Goal: Transaction & Acquisition: Purchase product/service

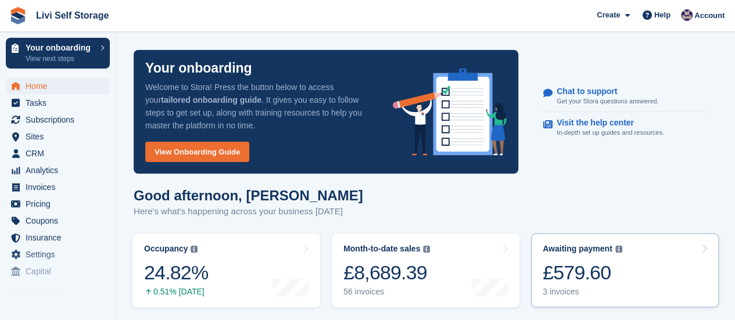
click at [559, 289] on div "3 invoices" at bounding box center [582, 292] width 80 height 10
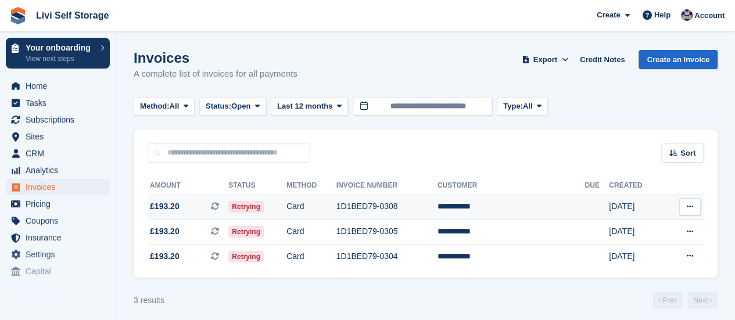
click at [262, 207] on span "Retrying" at bounding box center [245, 207] width 35 height 12
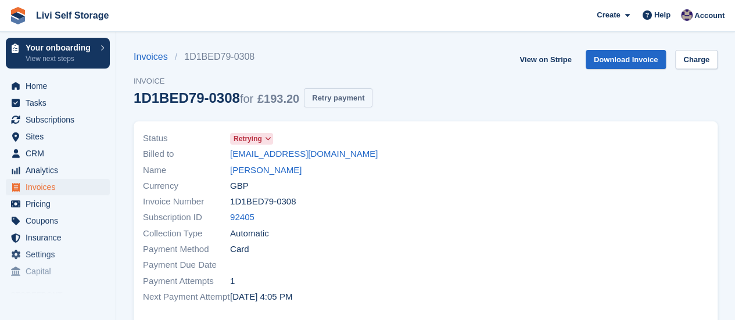
click at [332, 100] on button "Retry payment" at bounding box center [338, 97] width 69 height 19
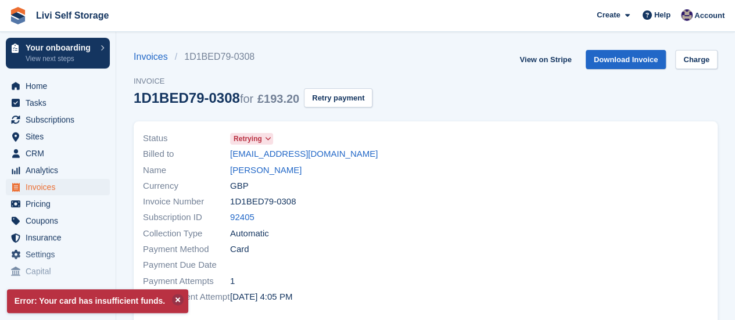
click at [180, 297] on p "Error: Your card has insufficient funds." at bounding box center [97, 301] width 181 height 24
click at [172, 298] on button at bounding box center [178, 300] width 12 height 12
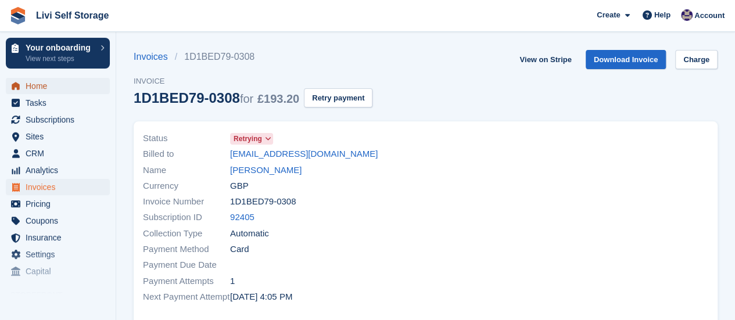
click at [35, 88] on span "Home" at bounding box center [61, 86] width 70 height 16
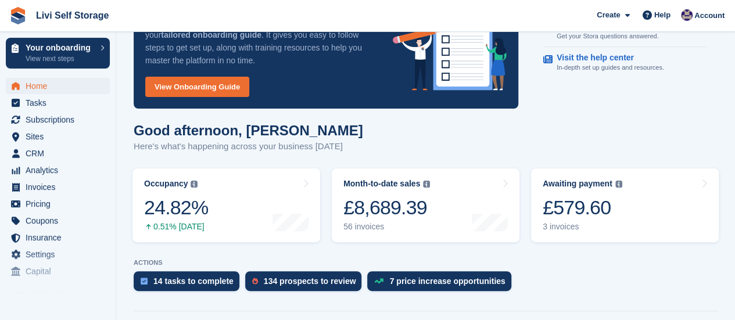
scroll to position [174, 0]
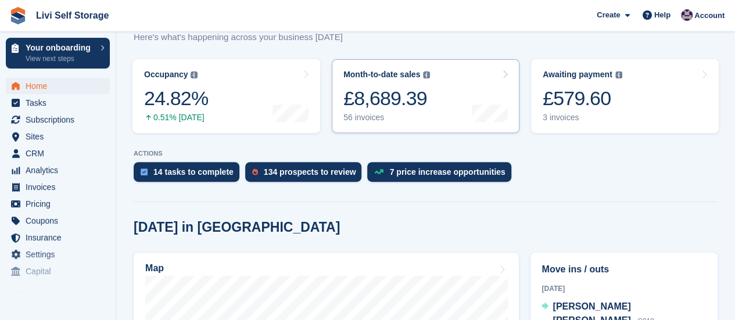
click at [353, 120] on div "56 invoices" at bounding box center [386, 118] width 87 height 10
click at [364, 120] on div "56 invoices" at bounding box center [386, 118] width 87 height 10
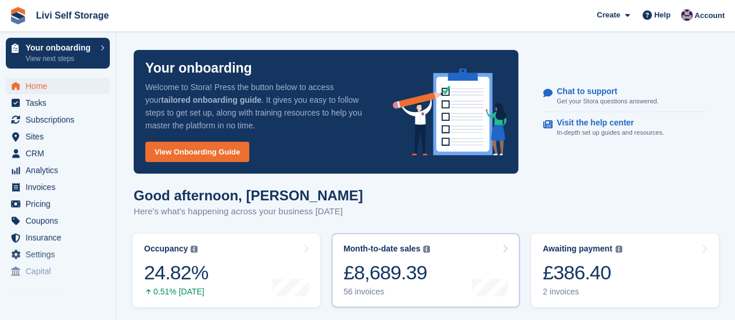
click at [372, 292] on div "56 invoices" at bounding box center [386, 292] width 87 height 10
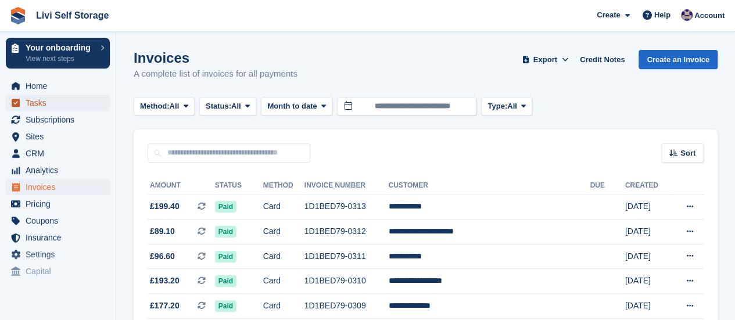
click at [41, 106] on span "Tasks" at bounding box center [61, 103] width 70 height 16
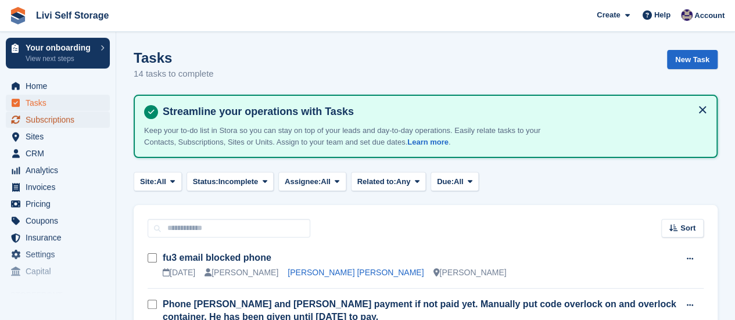
click at [41, 120] on span "Subscriptions" at bounding box center [61, 120] width 70 height 16
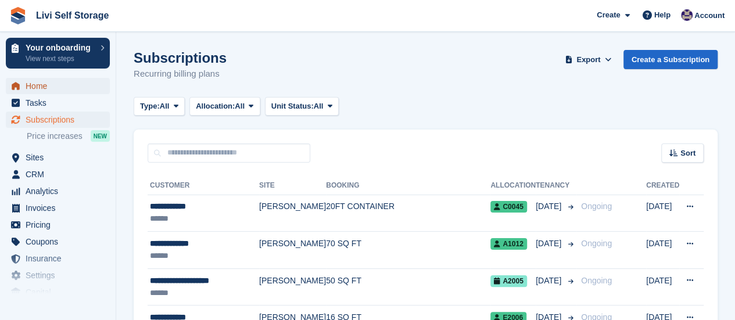
click at [35, 85] on span "Home" at bounding box center [61, 86] width 70 height 16
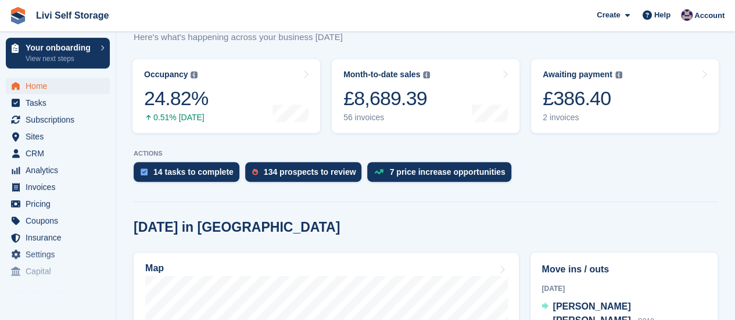
scroll to position [116, 0]
